Goal: Information Seeking & Learning: Compare options

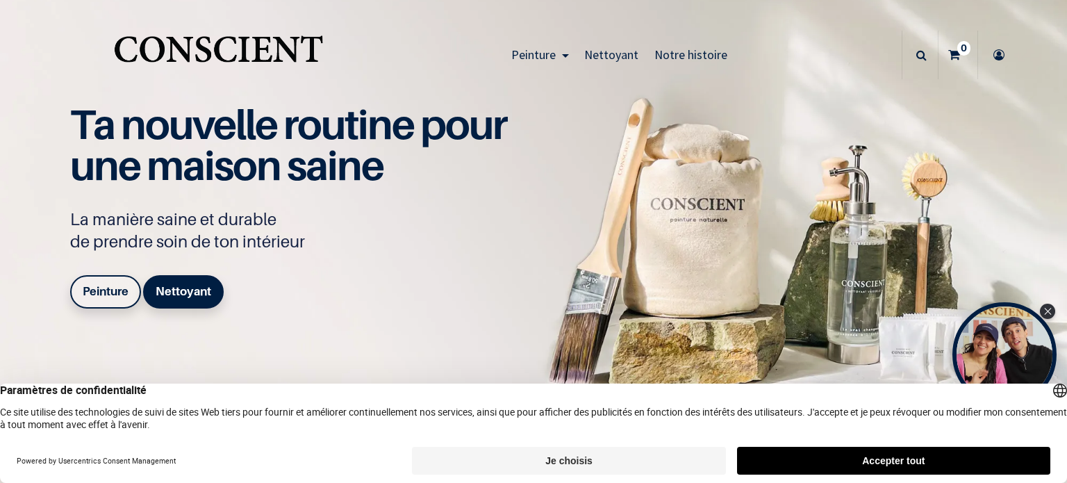
click at [939, 463] on button "Accepter tout" at bounding box center [893, 461] width 313 height 28
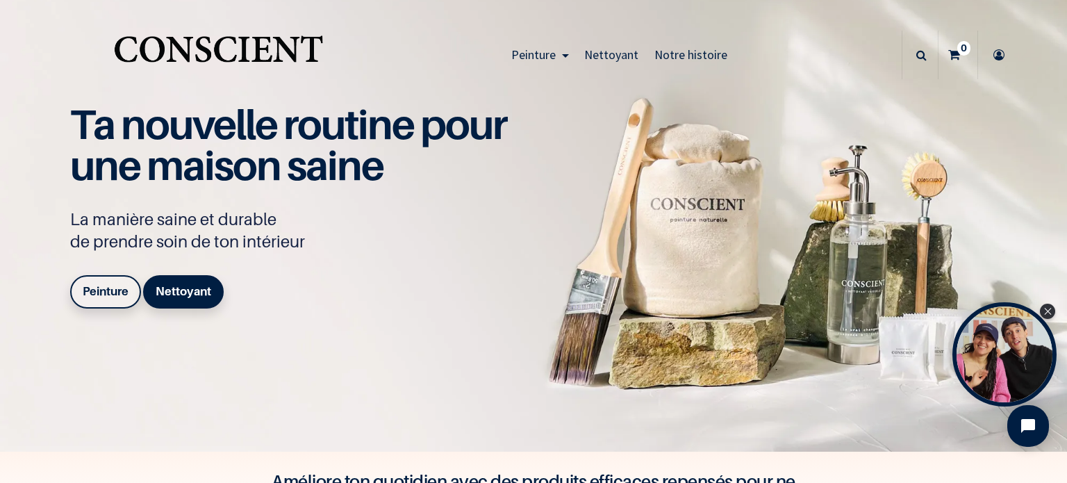
click at [106, 291] on b "Peinture" at bounding box center [106, 291] width 46 height 14
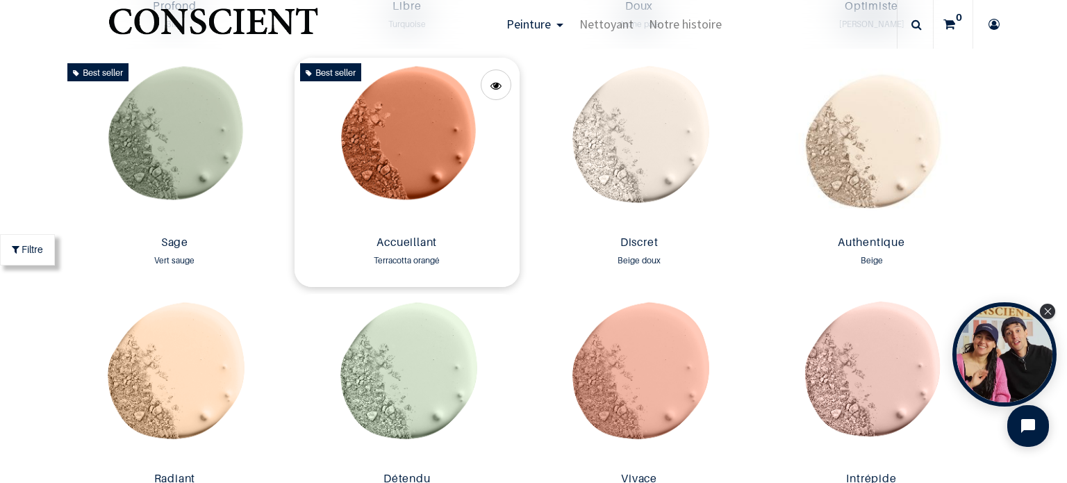
scroll to position [1181, 0]
click at [397, 174] on img at bounding box center [406, 144] width 225 height 172
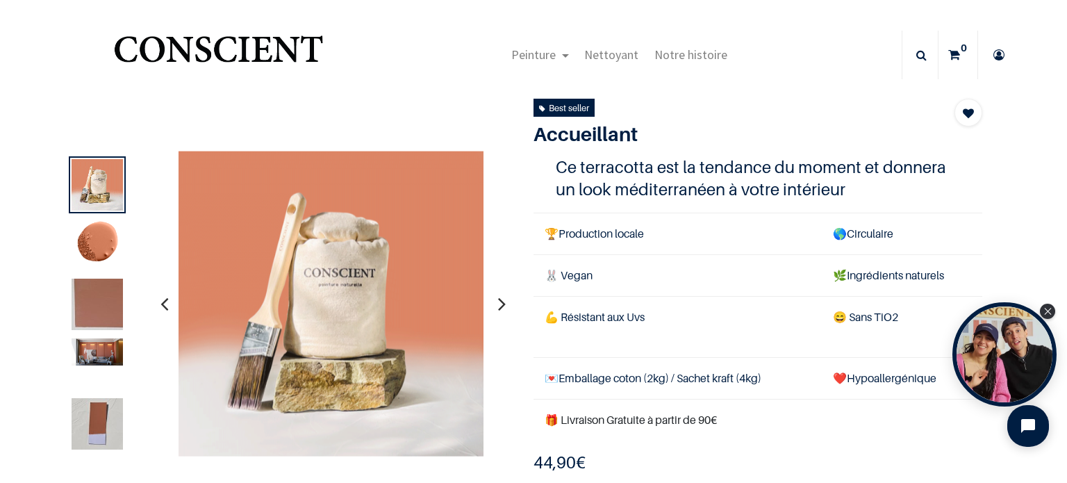
click at [88, 243] on img at bounding box center [97, 244] width 51 height 51
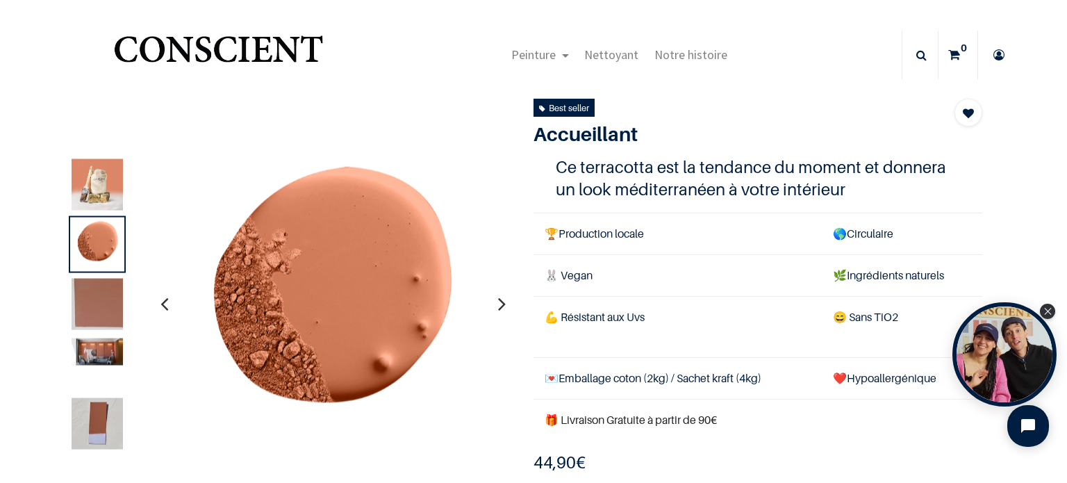
click at [104, 290] on img at bounding box center [97, 303] width 51 height 51
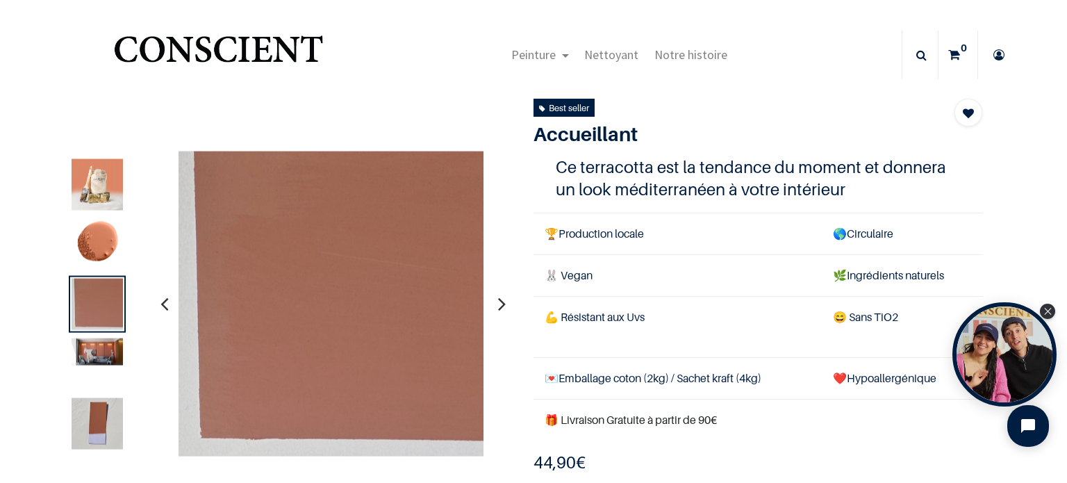
click at [103, 414] on img at bounding box center [97, 423] width 51 height 51
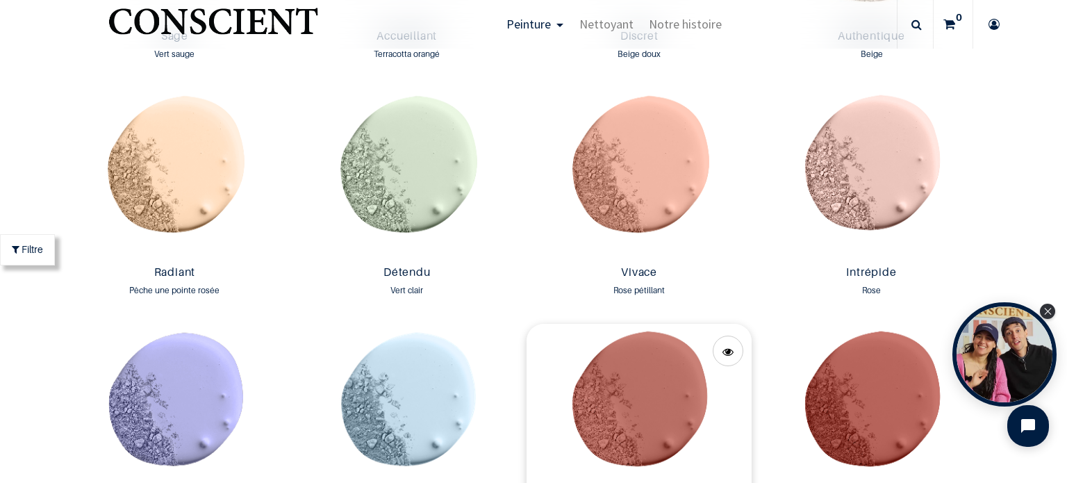
scroll to position [1388, 0]
click at [613, 372] on img at bounding box center [638, 409] width 225 height 172
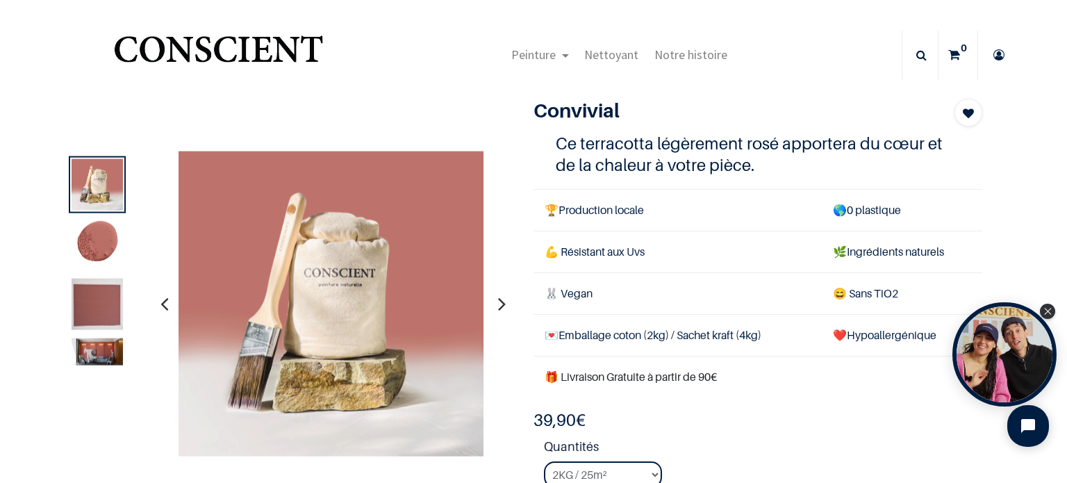
click at [86, 318] on img at bounding box center [97, 303] width 51 height 51
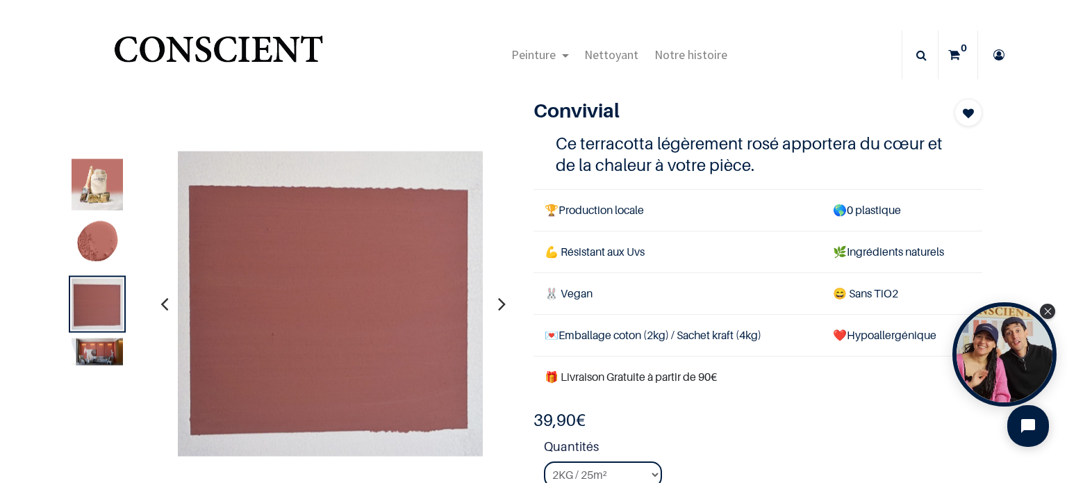
click at [92, 253] on img at bounding box center [97, 244] width 51 height 51
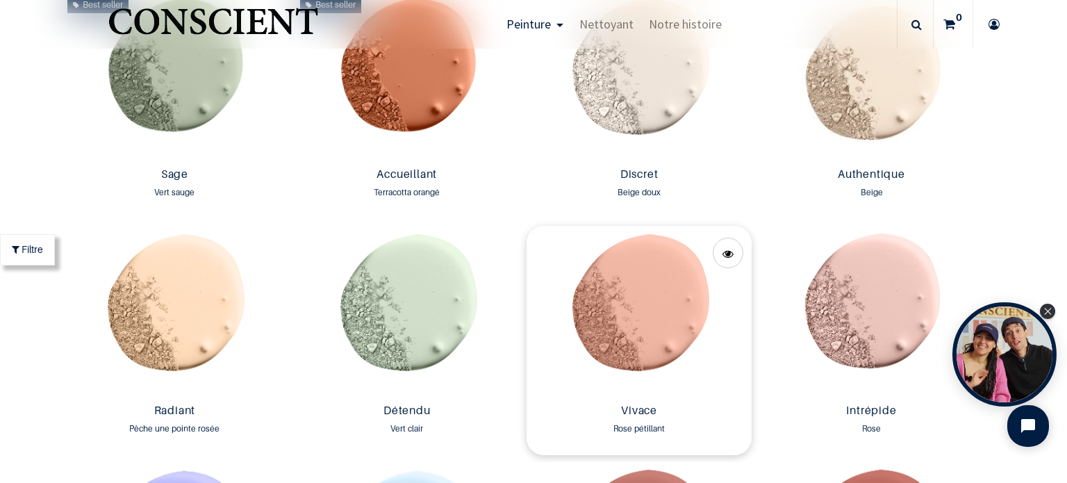
scroll to position [1250, 0]
click at [632, 288] on img at bounding box center [638, 311] width 225 height 172
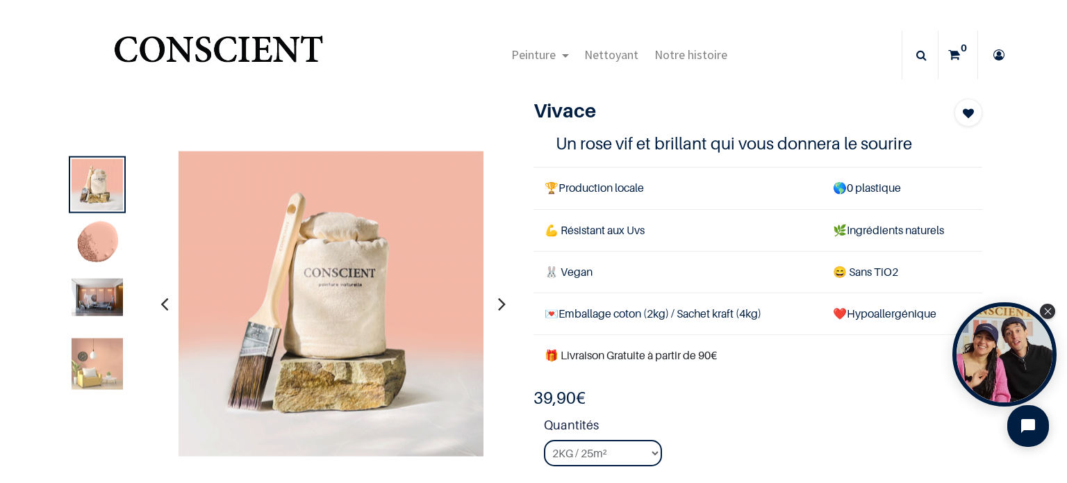
click at [85, 361] on img at bounding box center [97, 363] width 51 height 51
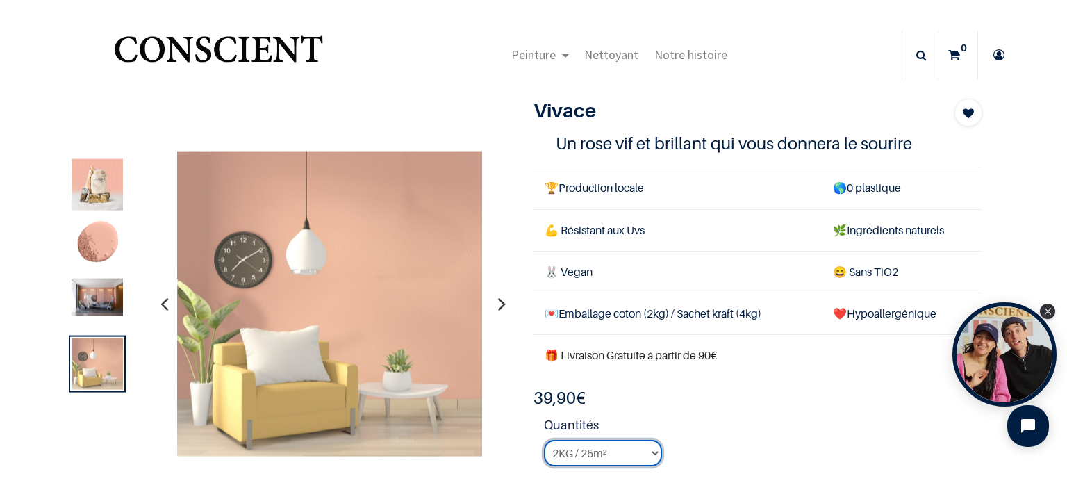
click at [622, 454] on select "2KG / 25m² 4KG / 50m² 8KG / 100m² Testeur" at bounding box center [603, 453] width 118 height 26
select select "63"
click at [544, 440] on select "2KG / 25m² 4KG / 50m² 8KG / 100m² Testeur" at bounding box center [603, 453] width 118 height 26
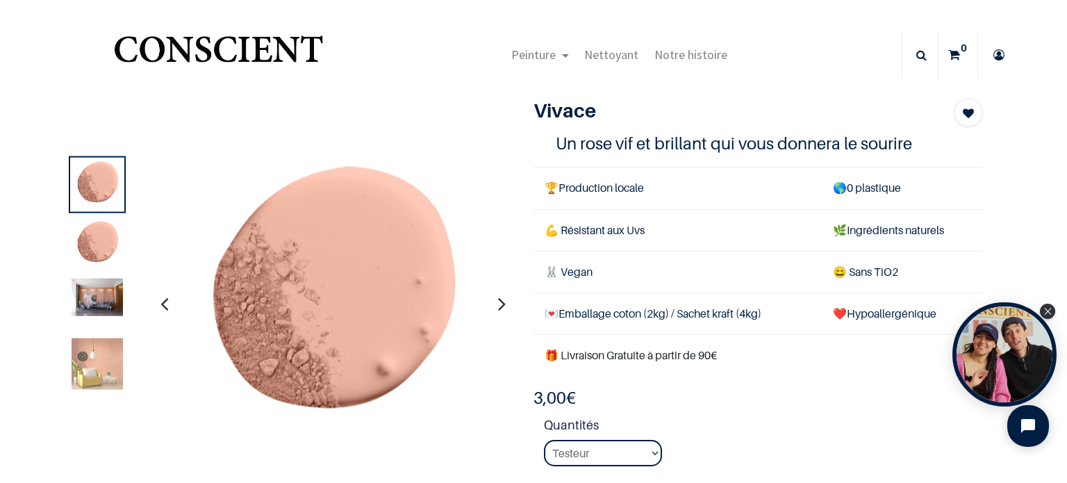
click at [94, 249] on img at bounding box center [97, 244] width 51 height 51
click at [106, 286] on img at bounding box center [97, 297] width 51 height 38
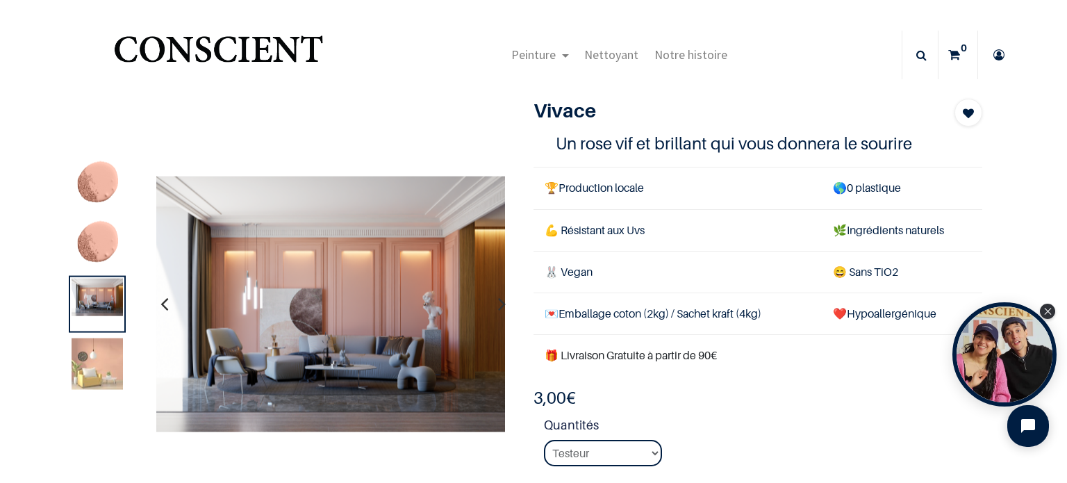
click at [60, 369] on div at bounding box center [287, 304] width 469 height 306
click at [97, 375] on img at bounding box center [97, 363] width 51 height 51
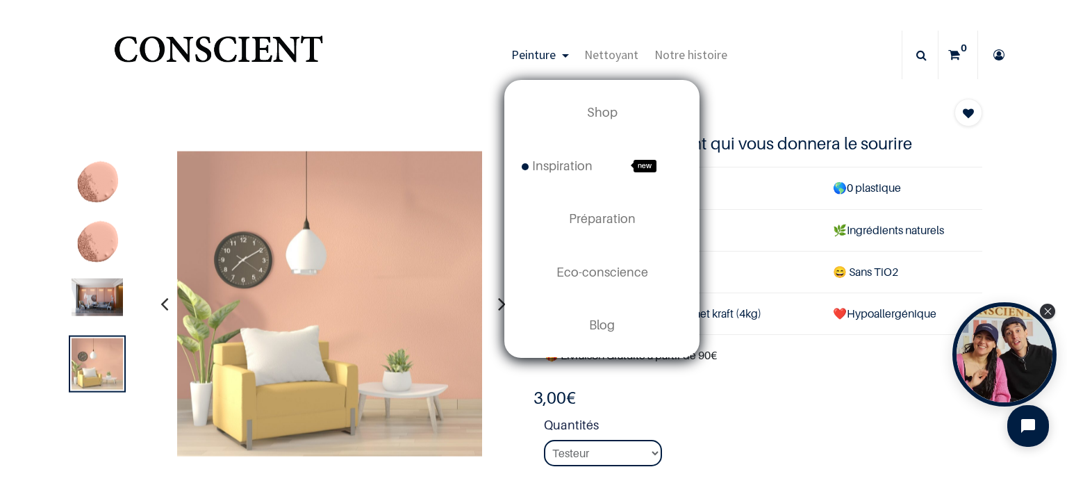
click at [556, 58] on link "Peinture" at bounding box center [539, 55] width 73 height 49
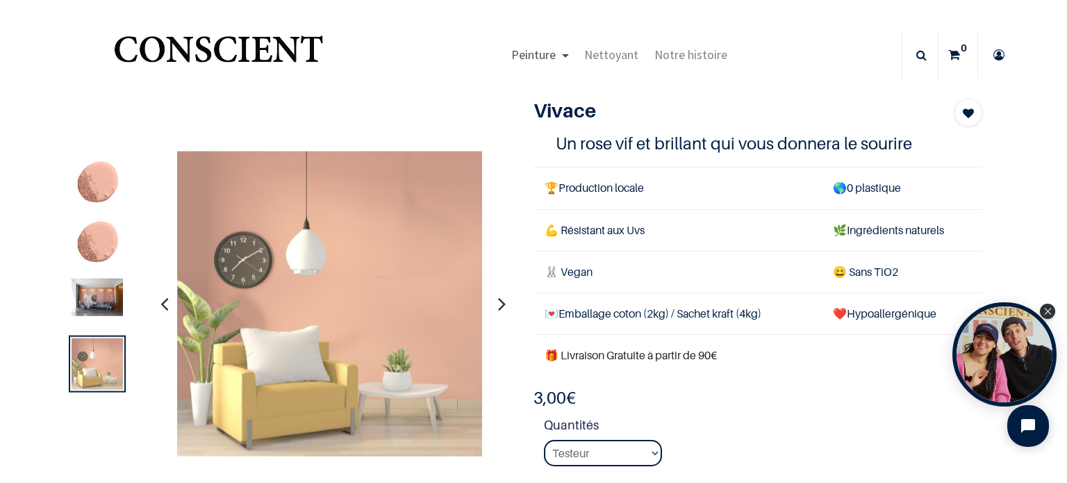
click at [556, 52] on link "Peinture" at bounding box center [539, 55] width 73 height 49
click at [271, 38] on img "Logo of Conscient" at bounding box center [218, 55] width 215 height 55
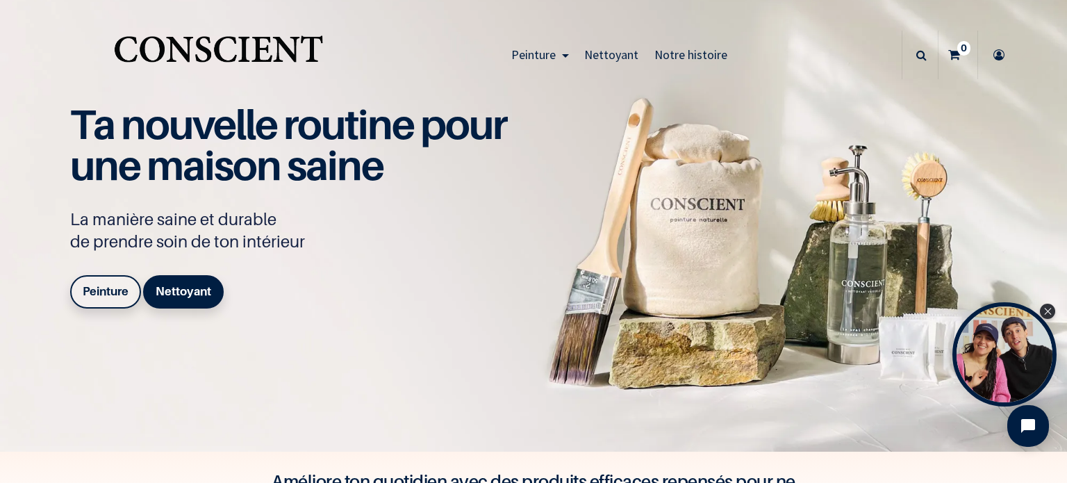
click at [97, 283] on link "Peinture" at bounding box center [105, 291] width 71 height 33
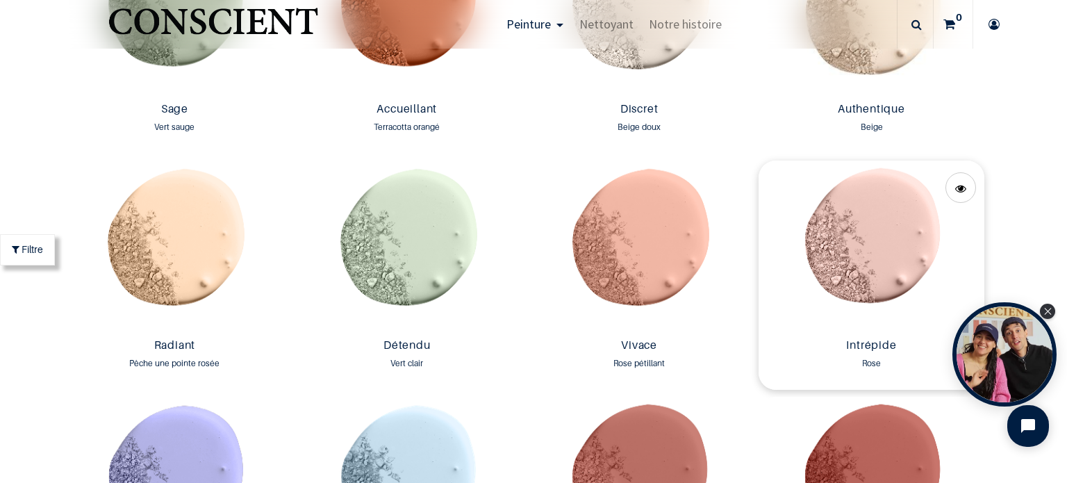
scroll to position [1316, 0]
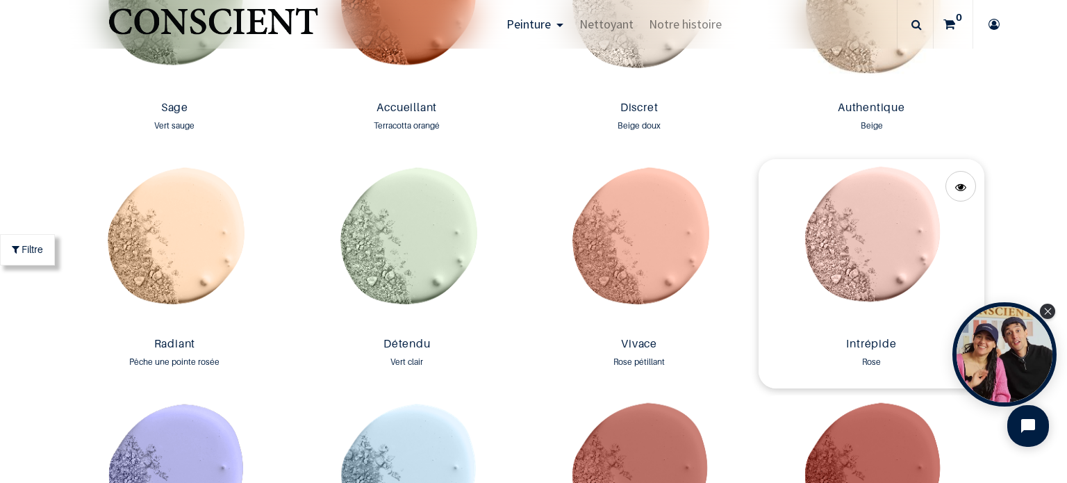
click at [847, 234] on img at bounding box center [870, 245] width 225 height 172
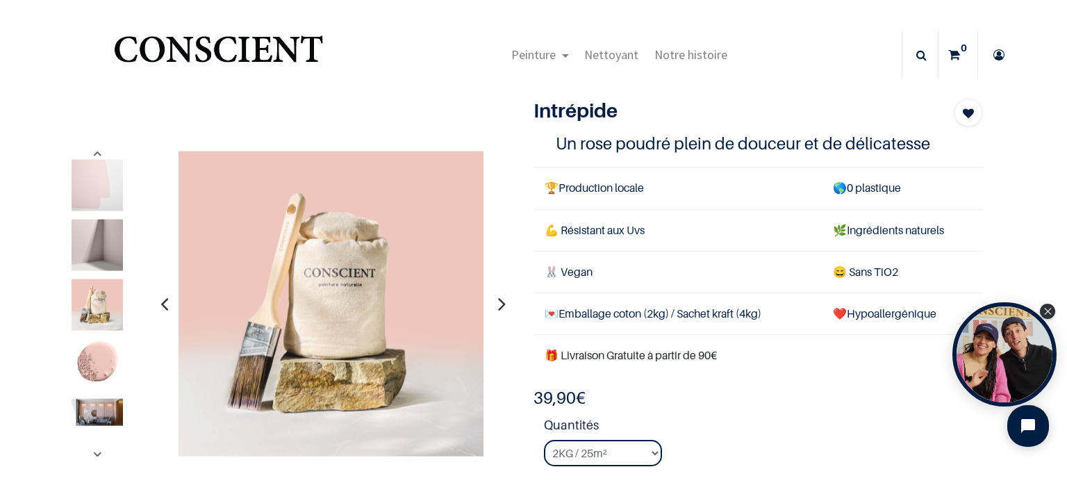
click at [120, 355] on div at bounding box center [97, 97] width 57 height 956
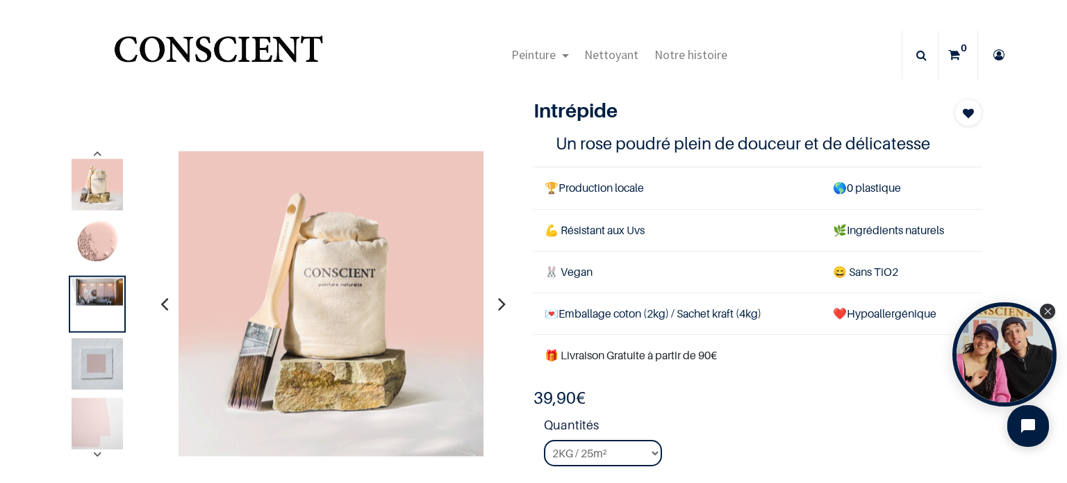
click at [113, 376] on img at bounding box center [97, 363] width 51 height 51
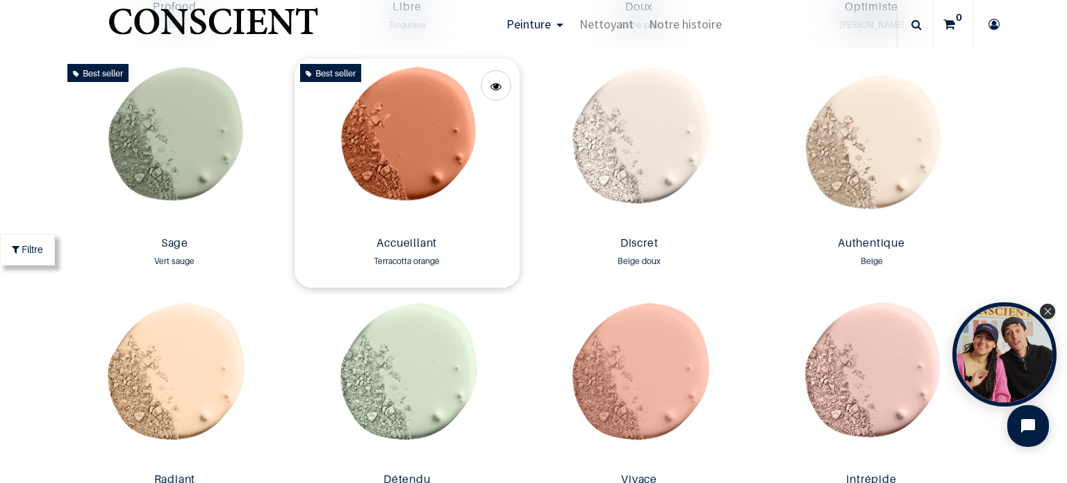
scroll to position [1181, 0]
click at [406, 150] on img at bounding box center [406, 144] width 225 height 172
click at [406, 149] on img at bounding box center [406, 144] width 225 height 172
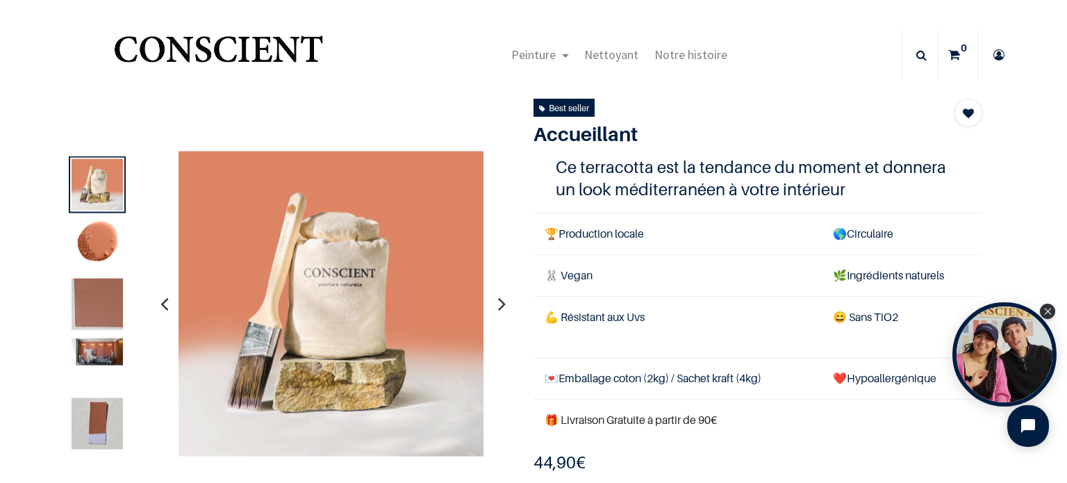
click at [115, 243] on img at bounding box center [97, 244] width 51 height 51
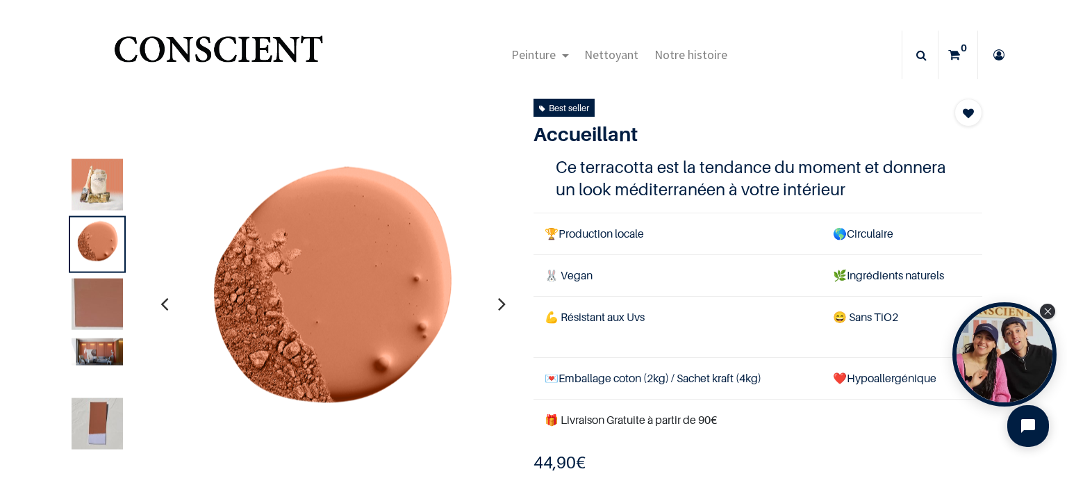
click at [128, 293] on div at bounding box center [287, 304] width 469 height 306
click at [106, 298] on img at bounding box center [97, 303] width 51 height 51
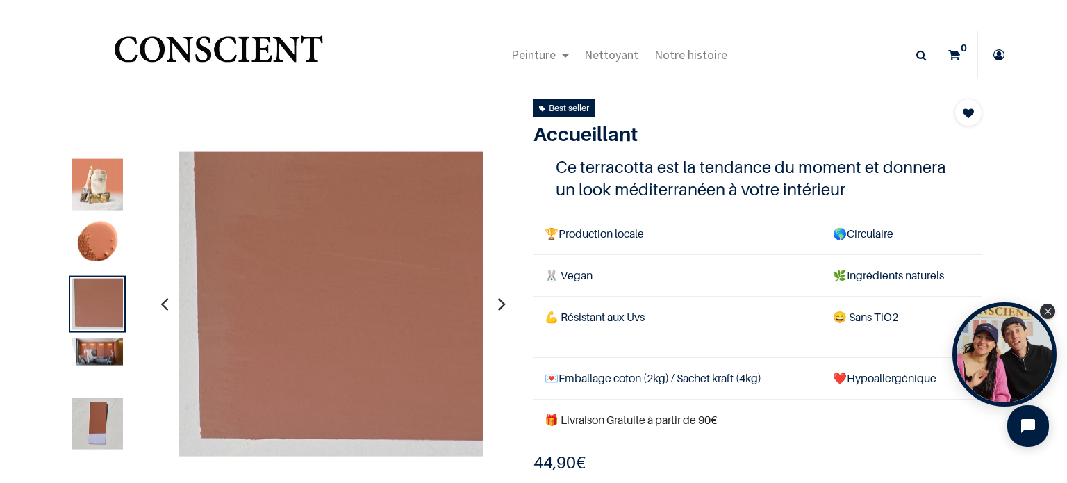
click at [112, 351] on img at bounding box center [97, 351] width 51 height 27
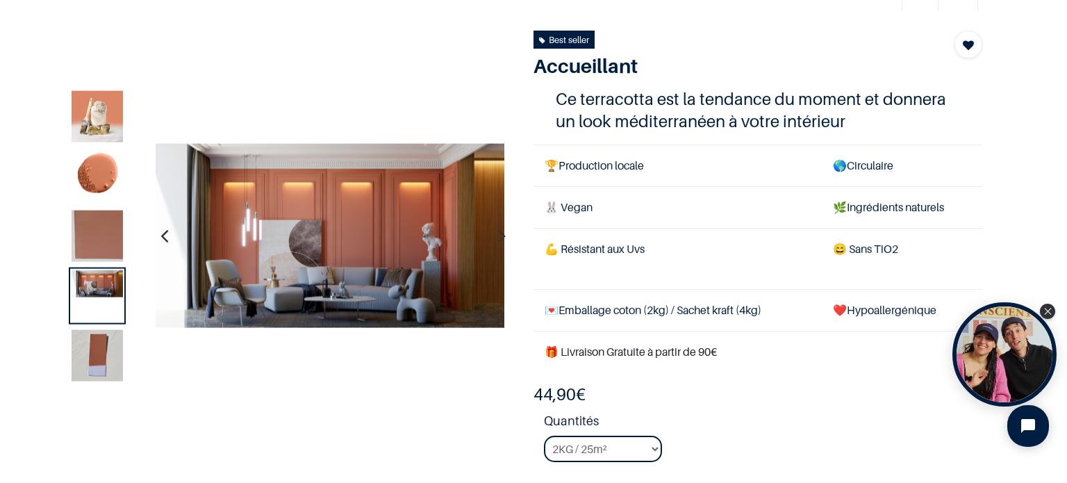
click at [119, 355] on img at bounding box center [97, 355] width 51 height 51
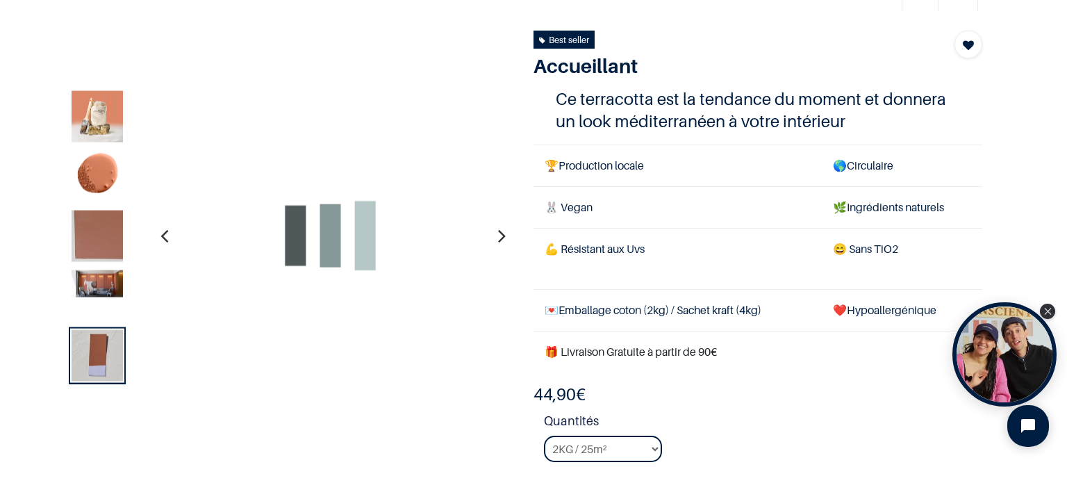
scroll to position [69, 0]
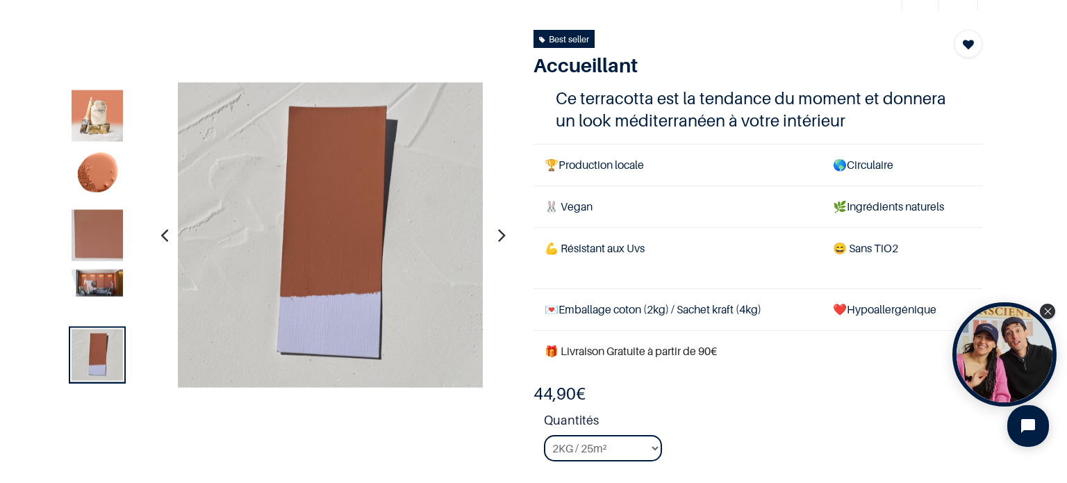
click at [111, 127] on img at bounding box center [97, 115] width 51 height 51
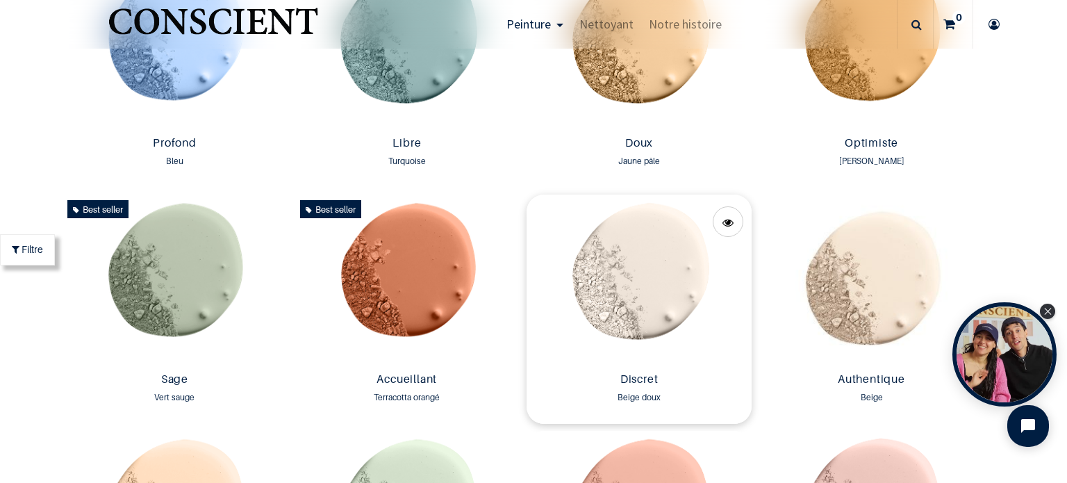
scroll to position [1044, 0]
click at [667, 288] on img at bounding box center [638, 281] width 225 height 172
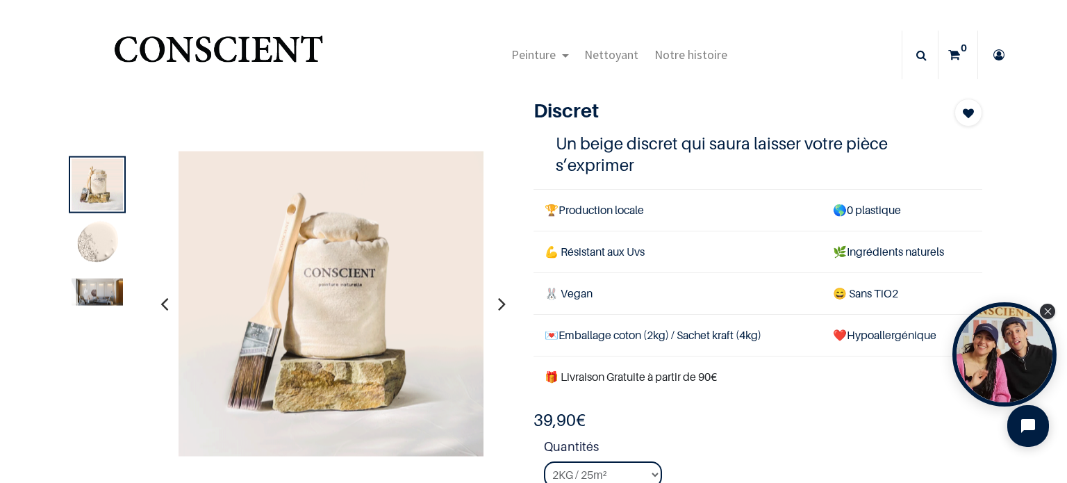
click at [83, 249] on img at bounding box center [97, 244] width 51 height 51
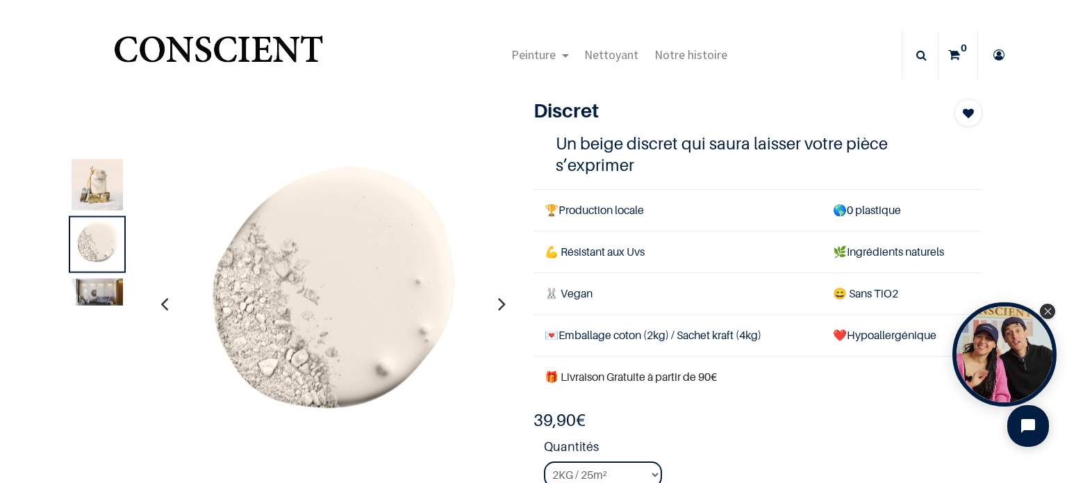
click at [91, 294] on img at bounding box center [97, 291] width 51 height 27
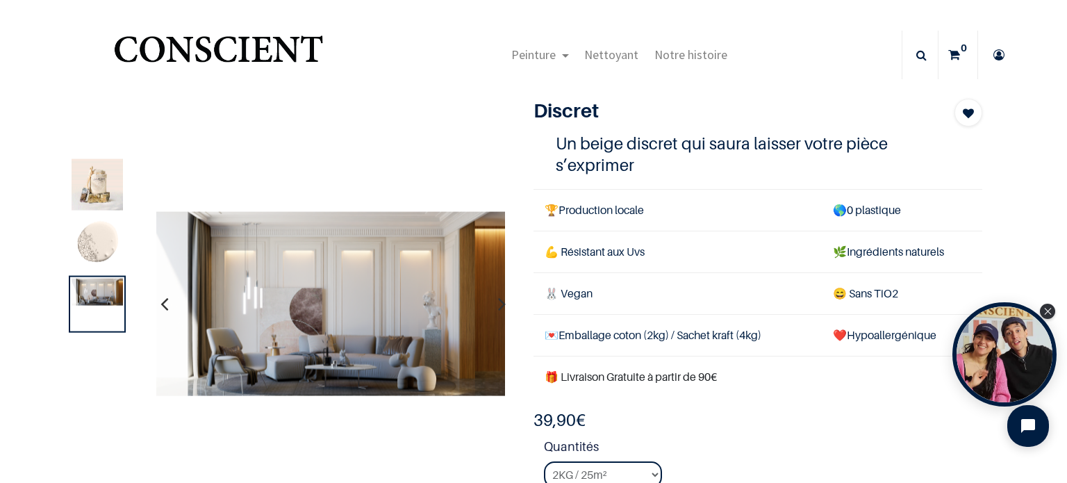
click at [115, 249] on img at bounding box center [97, 244] width 51 height 51
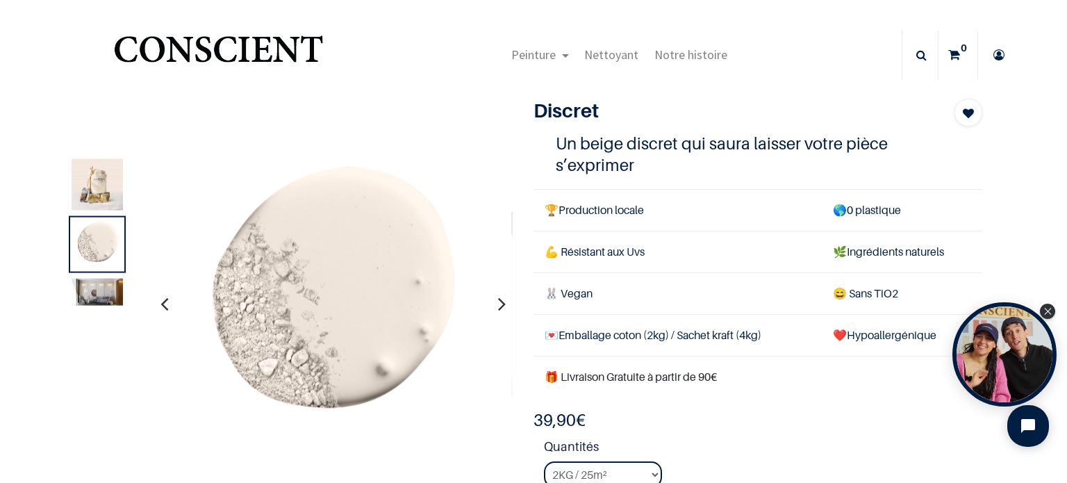
click at [113, 188] on img at bounding box center [97, 184] width 51 height 51
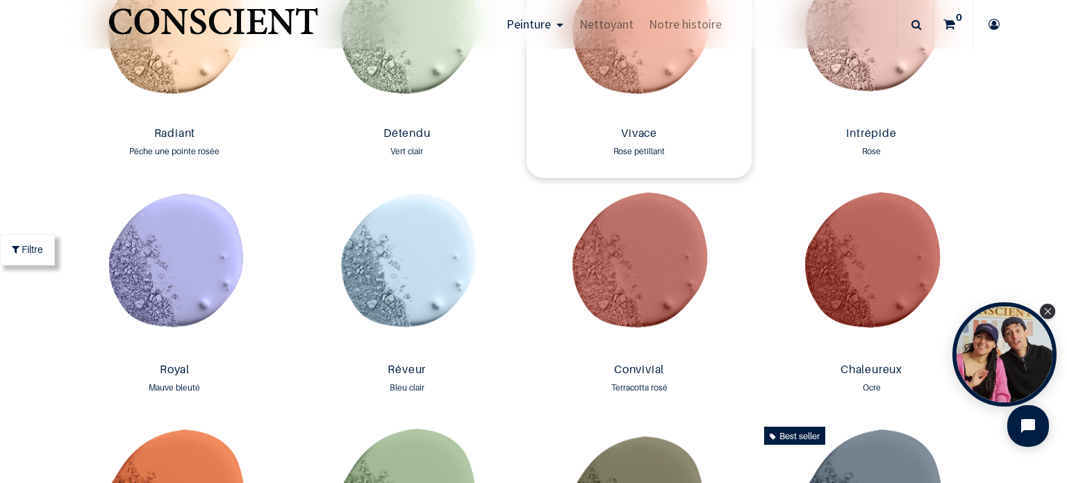
scroll to position [1527, 0]
click at [629, 269] on img at bounding box center [638, 270] width 225 height 172
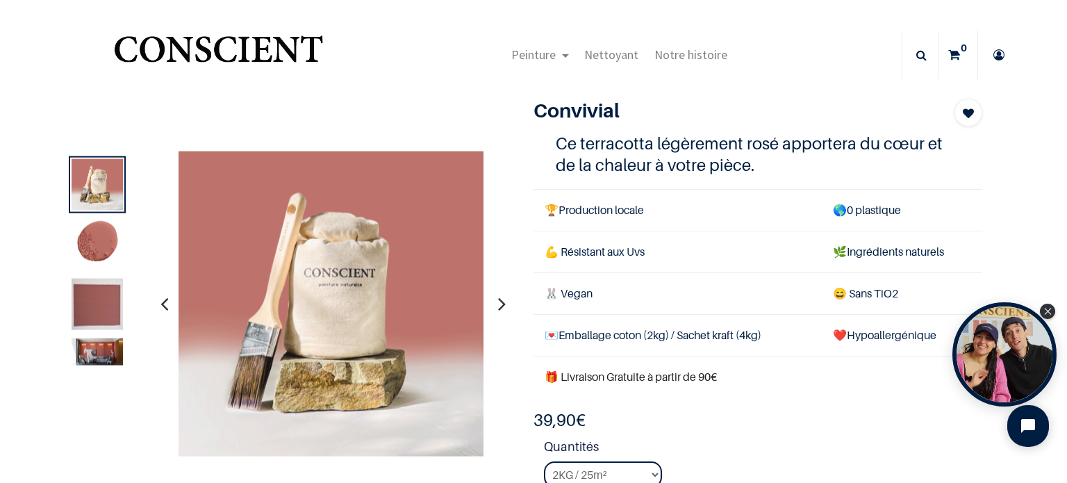
click at [92, 348] on img at bounding box center [97, 351] width 51 height 27
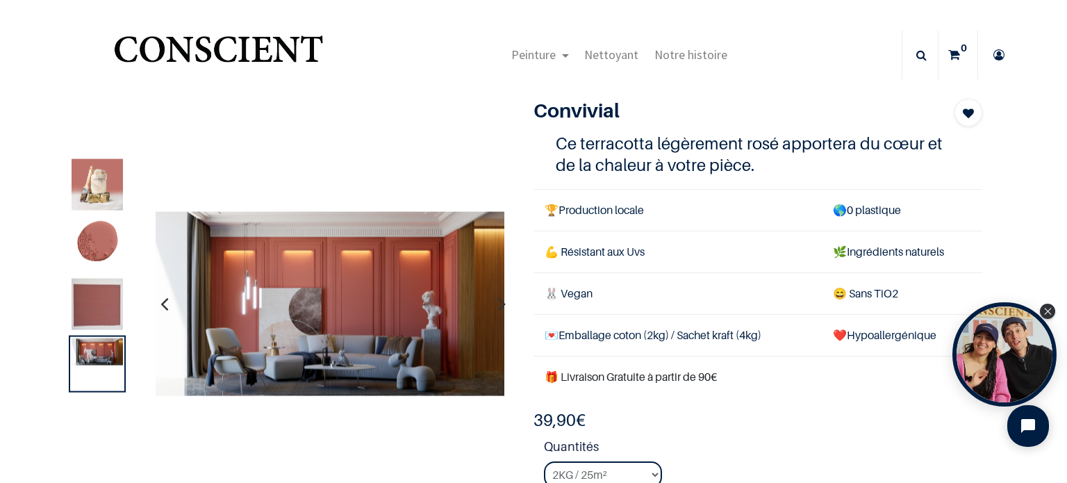
click at [100, 308] on img at bounding box center [97, 303] width 51 height 51
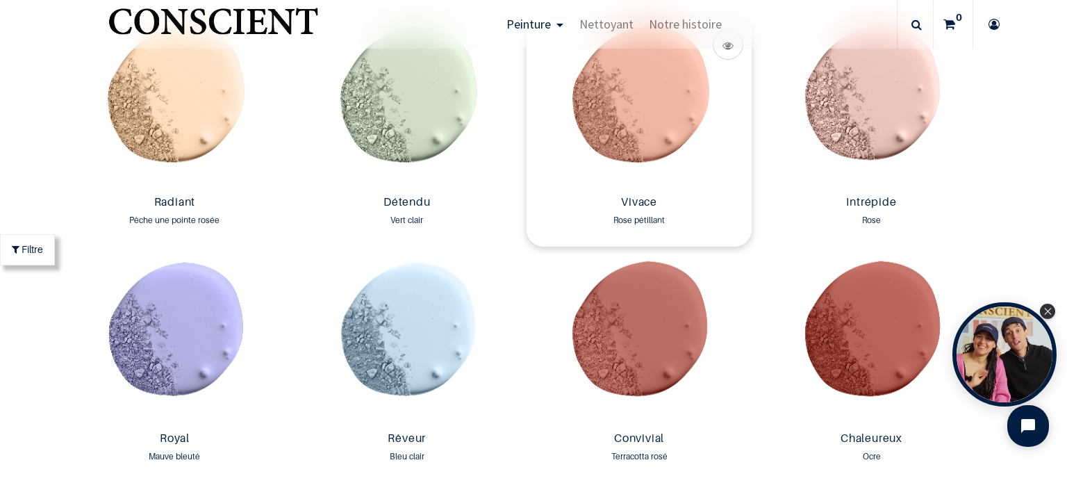
scroll to position [1458, 0]
click at [165, 131] on img at bounding box center [174, 103] width 225 height 172
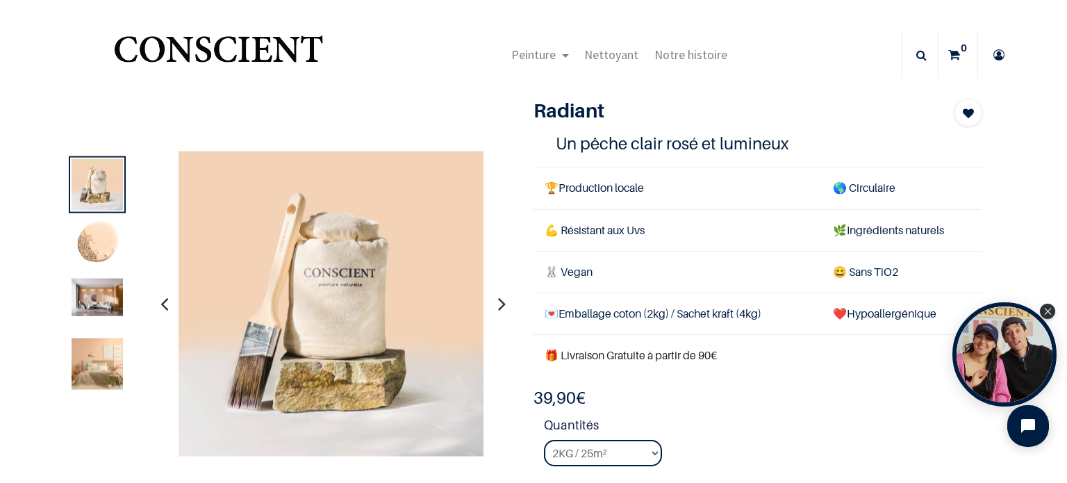
click at [83, 353] on img at bounding box center [97, 363] width 51 height 51
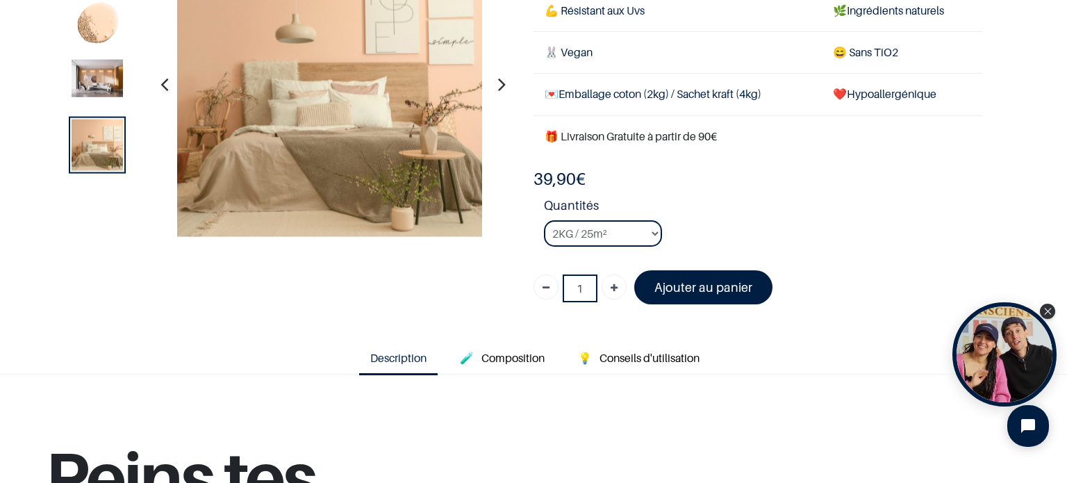
scroll to position [138, 0]
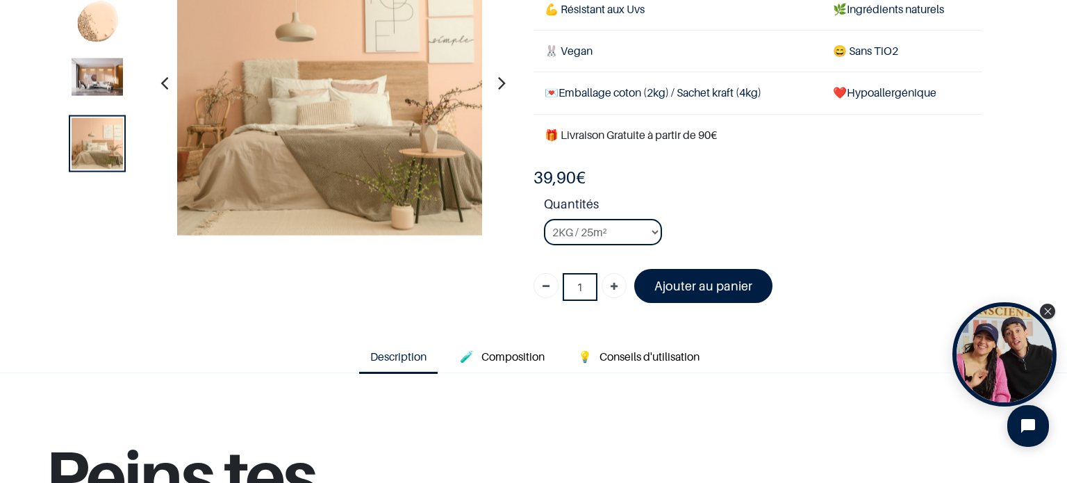
click at [92, 85] on img at bounding box center [97, 77] width 51 height 38
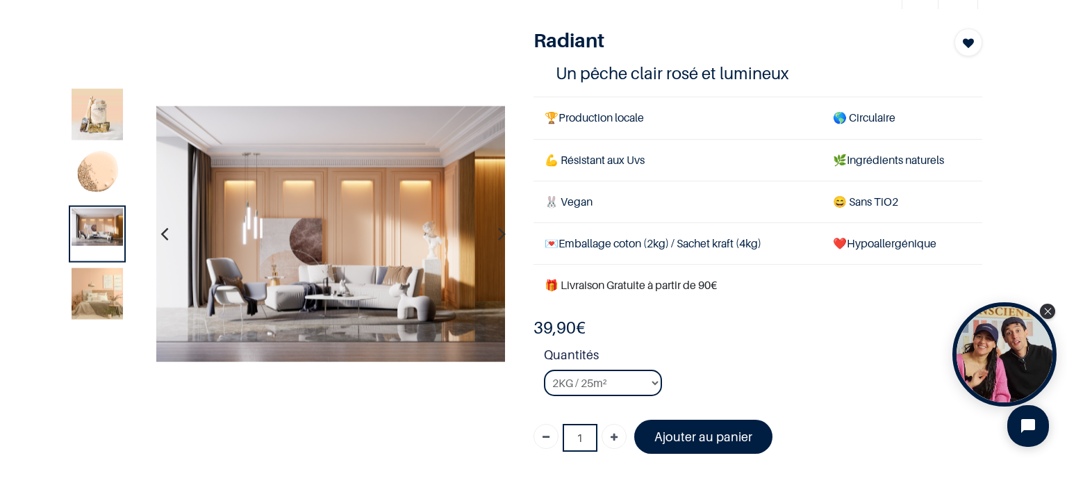
scroll to position [69, 0]
click at [83, 100] on img at bounding box center [97, 115] width 51 height 51
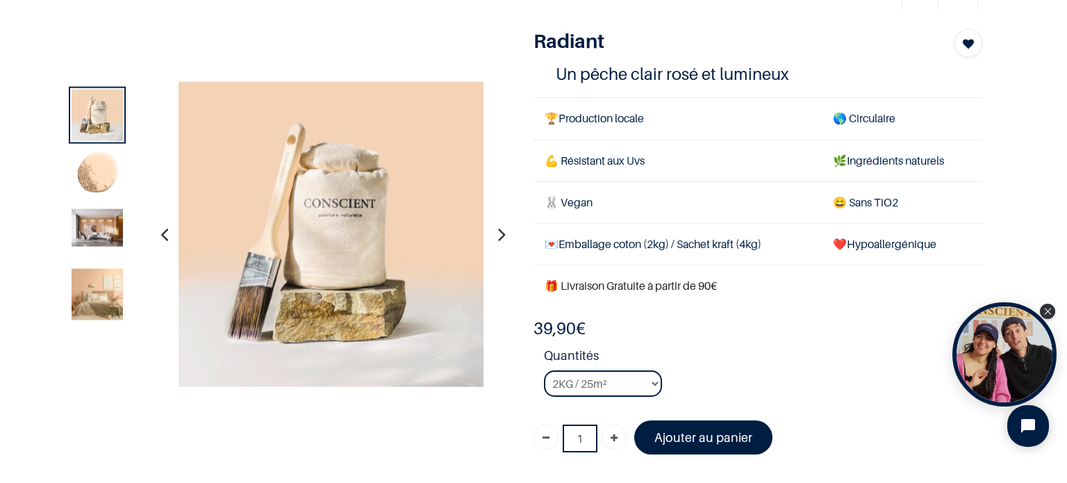
click at [115, 160] on img at bounding box center [97, 174] width 51 height 51
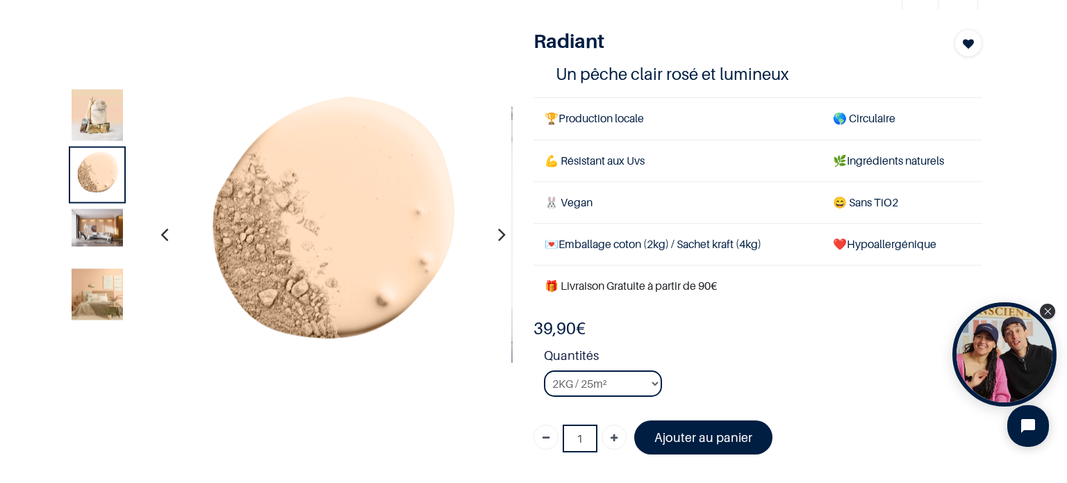
click at [108, 214] on img at bounding box center [97, 228] width 51 height 38
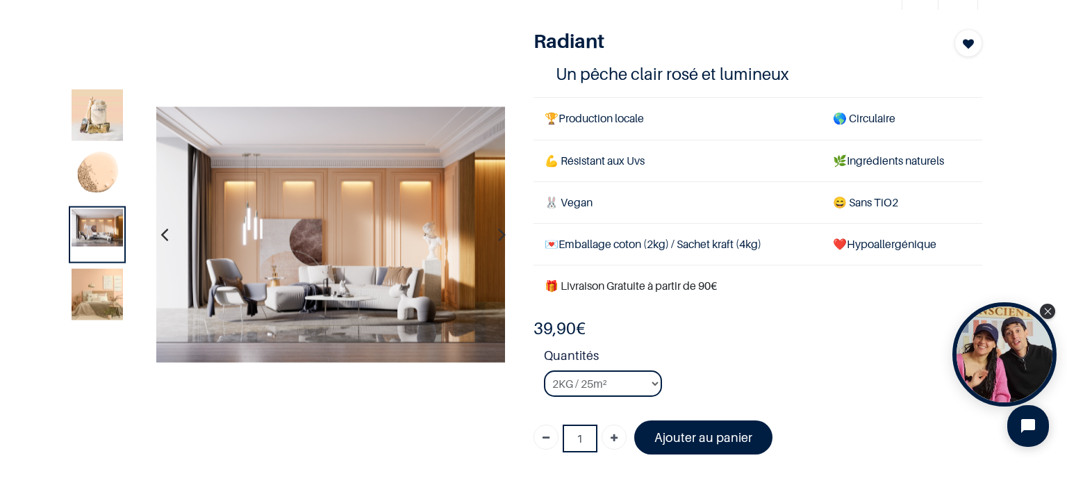
click at [101, 283] on img at bounding box center [97, 294] width 51 height 51
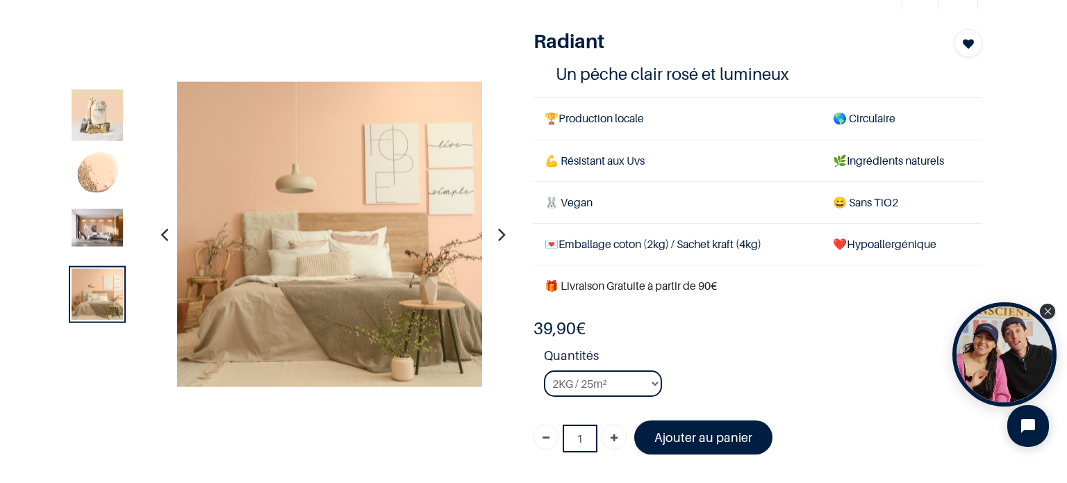
click at [102, 230] on img at bounding box center [97, 228] width 51 height 38
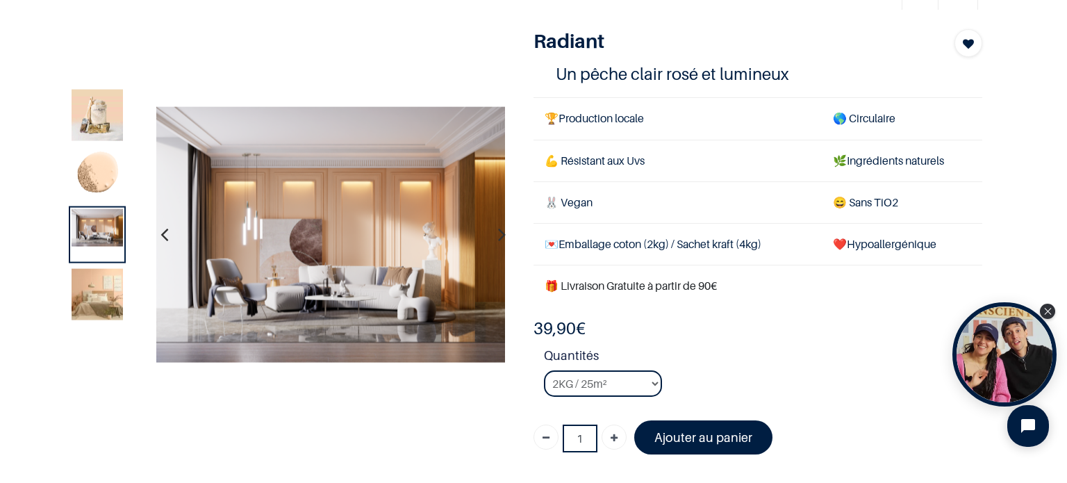
click at [103, 177] on img at bounding box center [97, 174] width 51 height 51
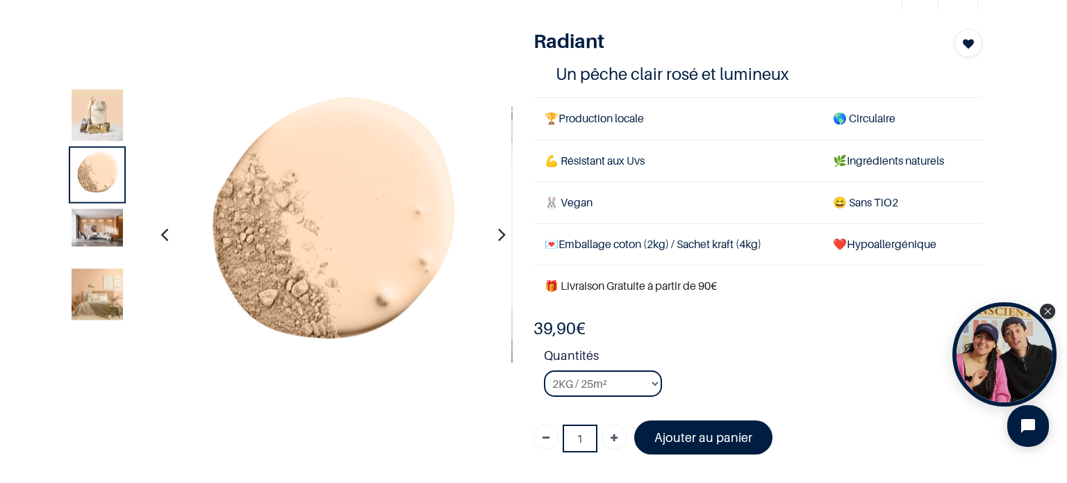
click at [114, 118] on img at bounding box center [97, 115] width 51 height 51
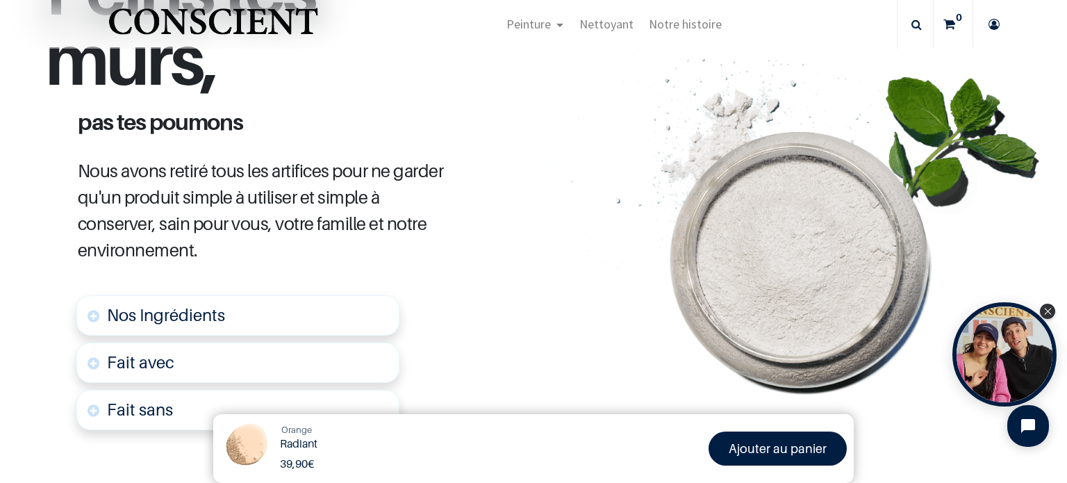
scroll to position [625, 0]
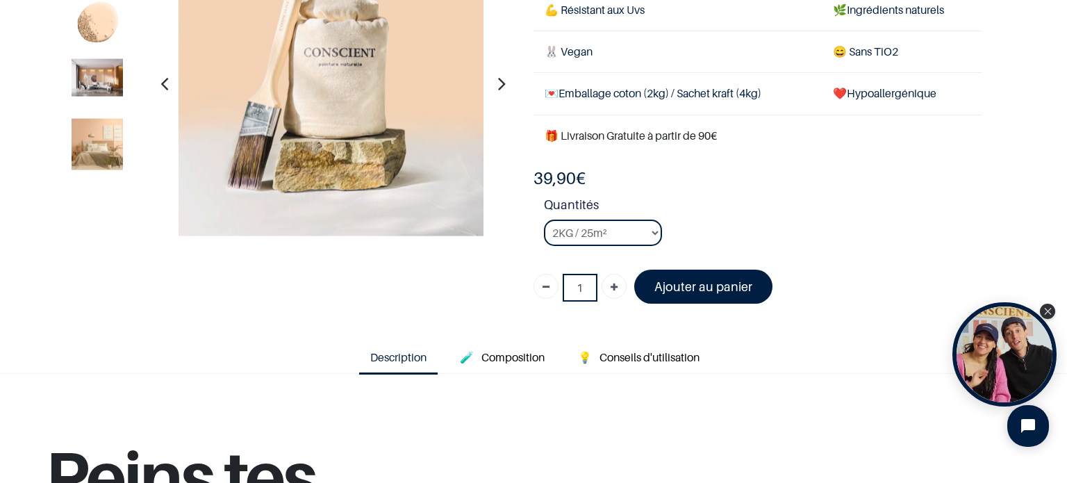
scroll to position [138, 0]
click at [120, 74] on img at bounding box center [97, 77] width 51 height 38
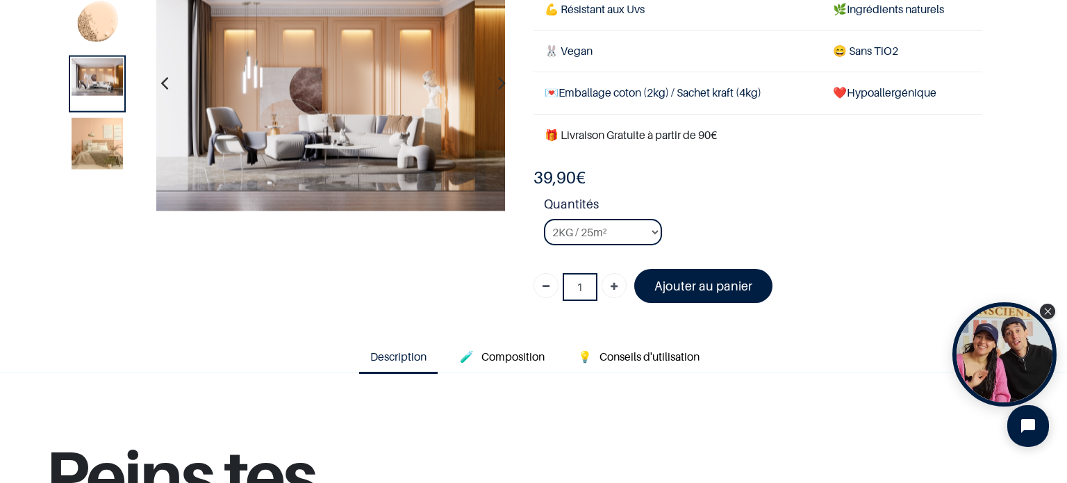
click at [92, 134] on img at bounding box center [97, 142] width 51 height 51
